Goal: Information Seeking & Learning: Find specific fact

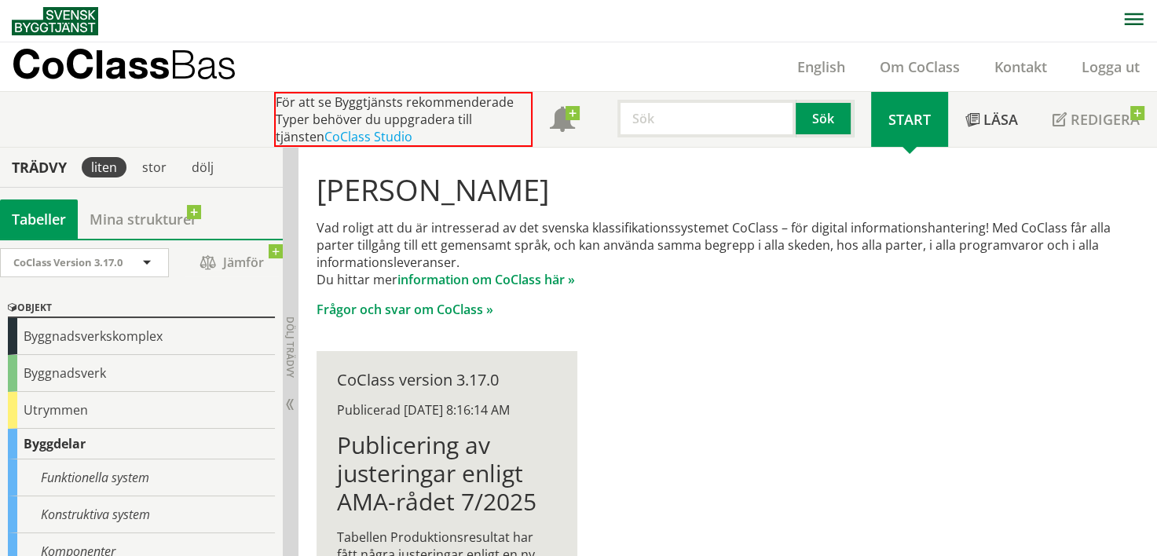
click at [643, 123] on input "text" at bounding box center [707, 119] width 178 height 38
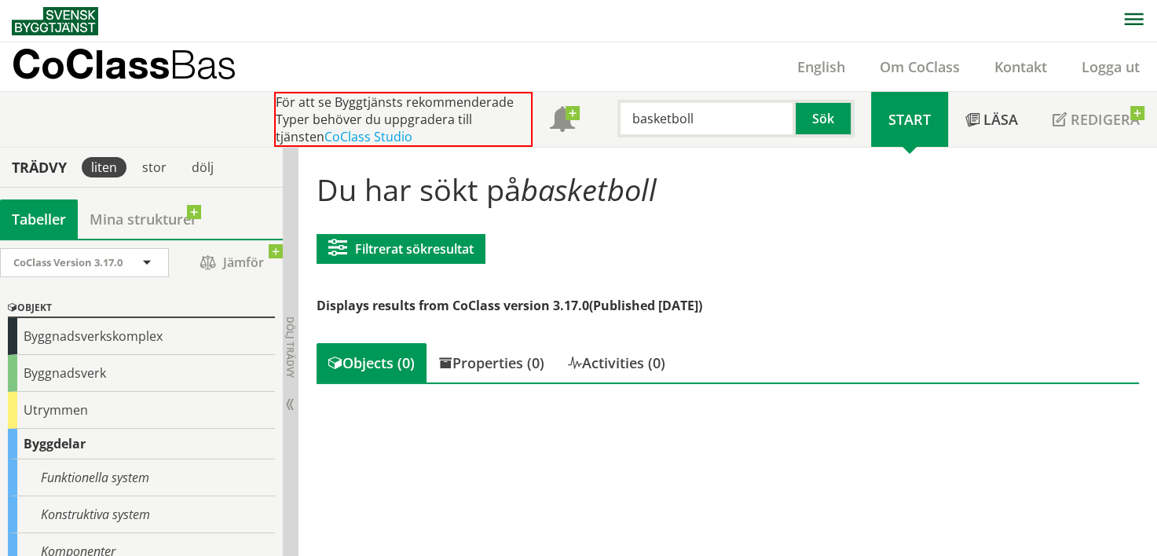
click at [643, 123] on input "basketboll" at bounding box center [707, 119] width 178 height 38
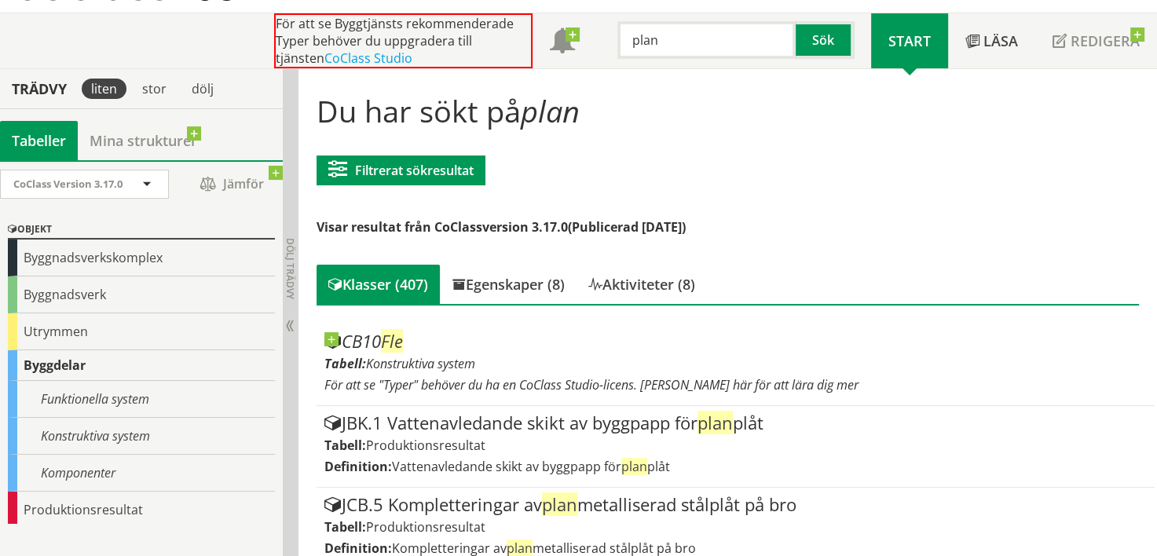
scroll to position [46, 0]
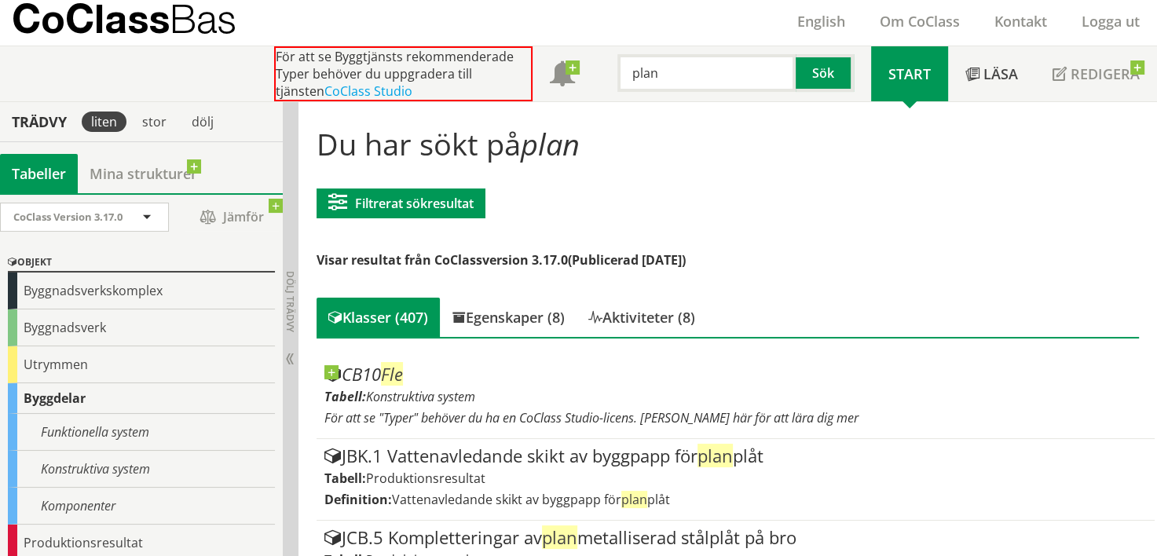
click at [643, 73] on input "plan" at bounding box center [707, 73] width 178 height 38
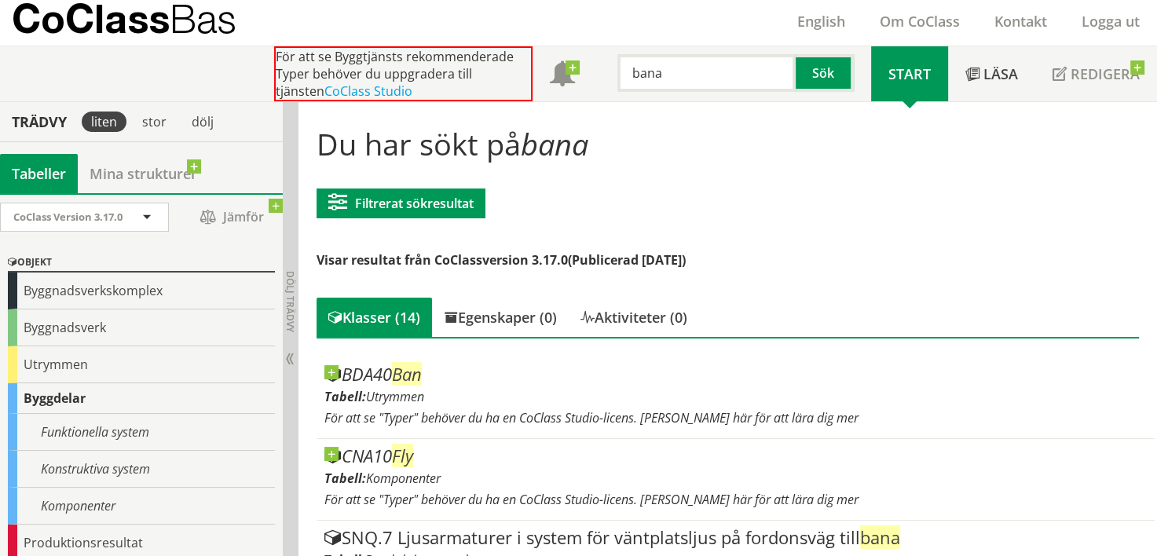
click at [643, 73] on input "bana" at bounding box center [707, 73] width 178 height 38
type input "idrott"
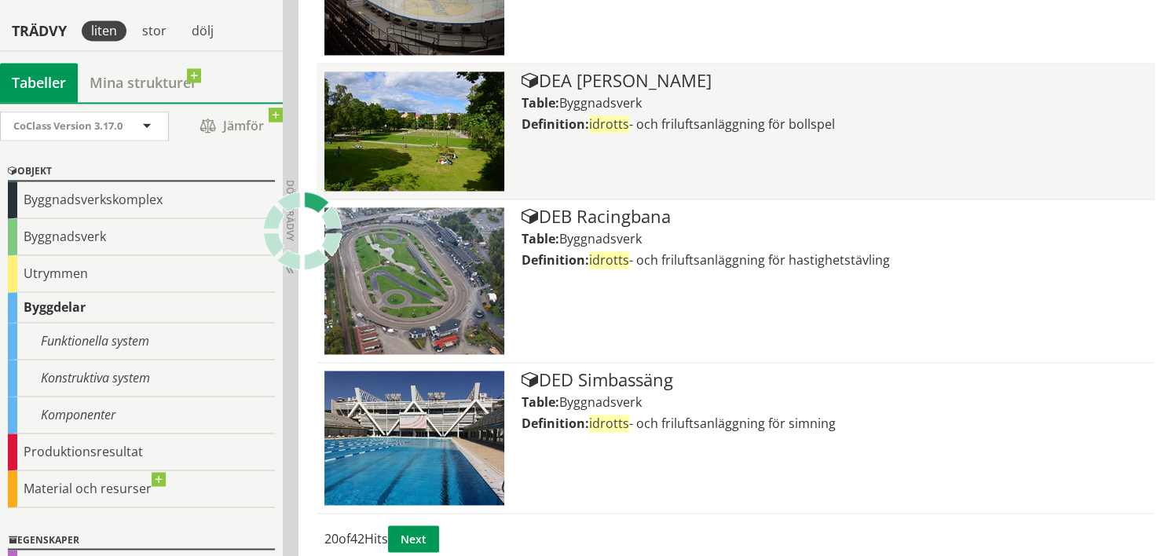
scroll to position [2370, 0]
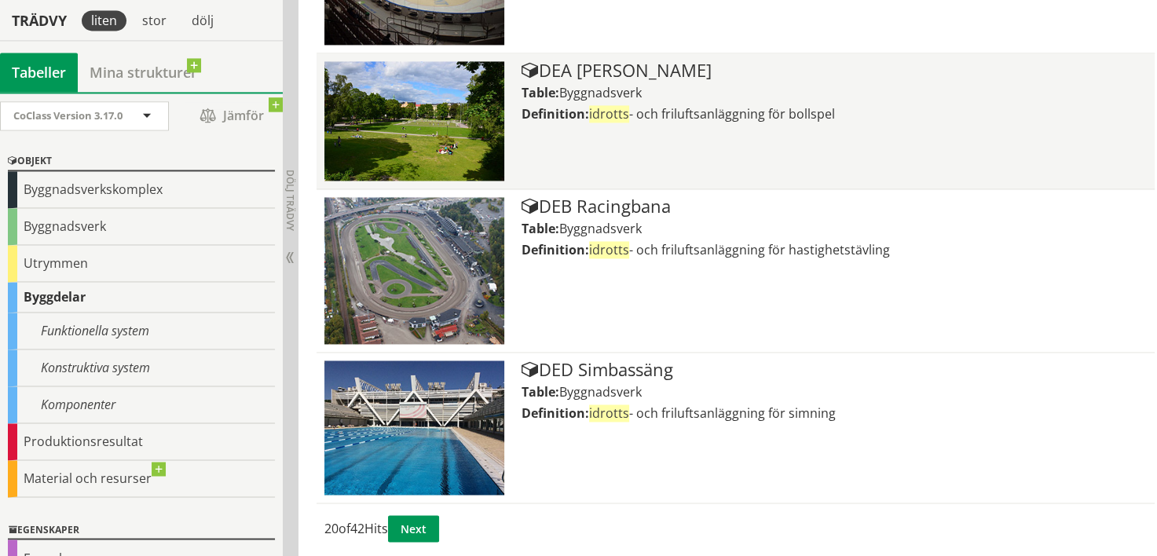
click at [566, 64] on div "DEA [PERSON_NAME]" at bounding box center [834, 70] width 625 height 19
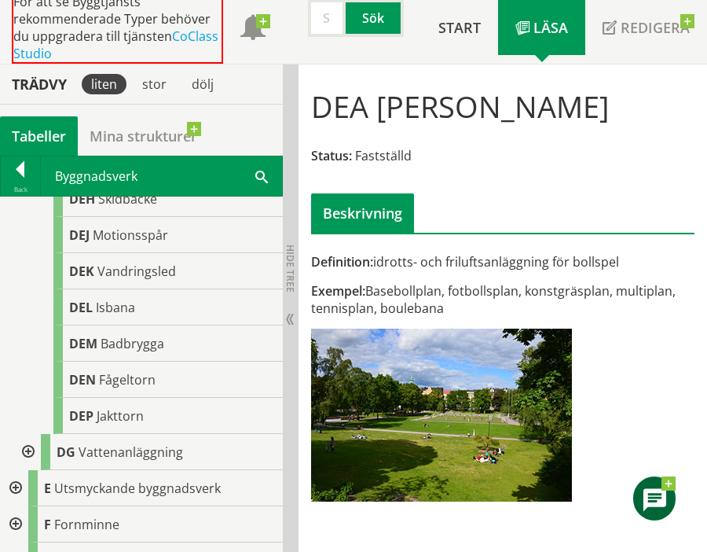
scroll to position [593, 0]
